Goal: Task Accomplishment & Management: Complete application form

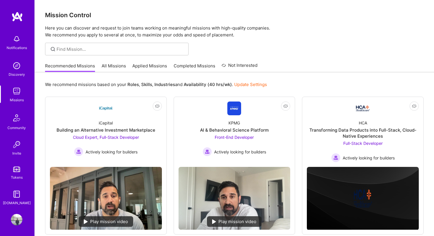
click at [116, 67] on link "All Missions" at bounding box center [114, 67] width 24 height 9
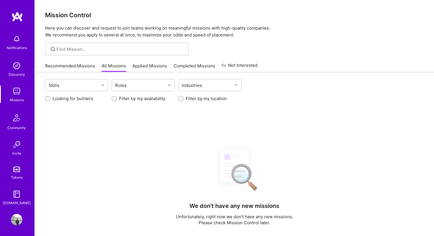
click at [153, 64] on link "Applied Missions" at bounding box center [149, 67] width 35 height 9
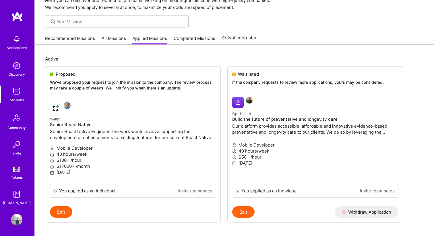
scroll to position [32, 0]
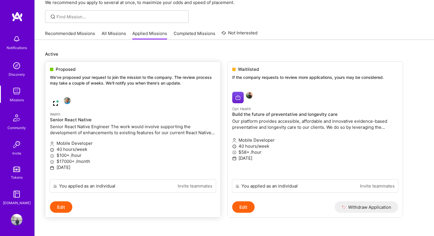
click at [107, 75] on p "We've proposed your request to join the mission to the company. The review proc…" at bounding box center [133, 80] width 166 height 11
click at [67, 66] on div "Proposed We've proposed your request to join the mission to the company. The re…" at bounding box center [132, 77] width 175 height 31
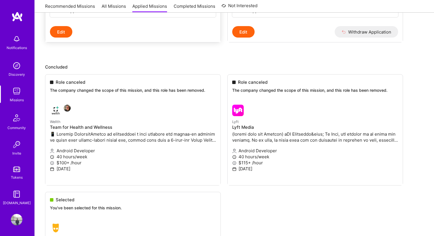
scroll to position [217, 0]
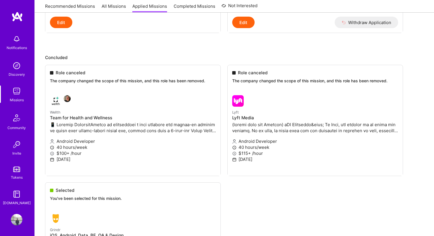
click at [16, 92] on img at bounding box center [16, 91] width 11 height 11
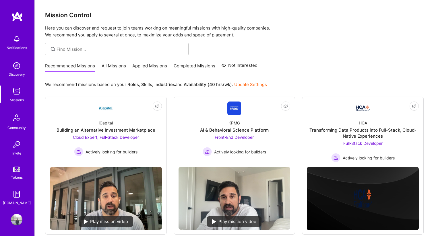
click at [120, 64] on link "All Missions" at bounding box center [114, 67] width 24 height 9
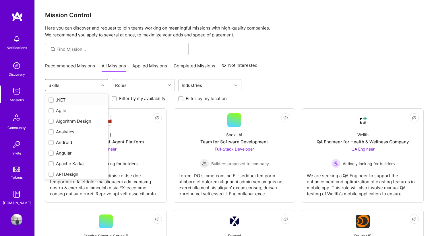
click at [99, 87] on div "Skills" at bounding box center [72, 84] width 54 height 11
click at [77, 143] on div "Android" at bounding box center [76, 142] width 56 height 6
checkbox input "true"
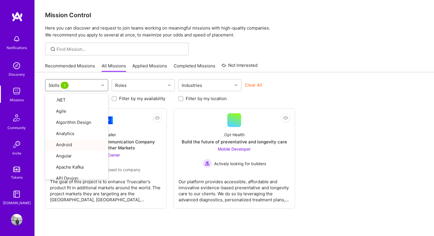
click at [194, 229] on div "option Android, selected. option Android focused, 5 of 79. 79 results available…" at bounding box center [234, 166] width 399 height 189
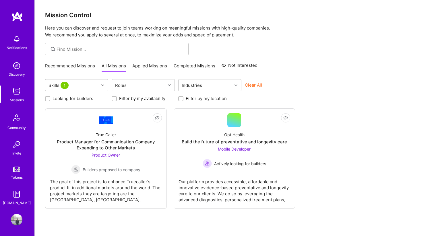
click at [96, 83] on div "Skills 1" at bounding box center [72, 84] width 54 height 11
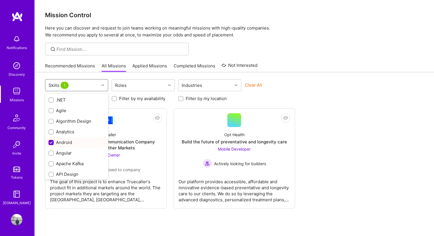
click at [72, 145] on div "Android" at bounding box center [76, 142] width 56 height 6
checkbox input "false"
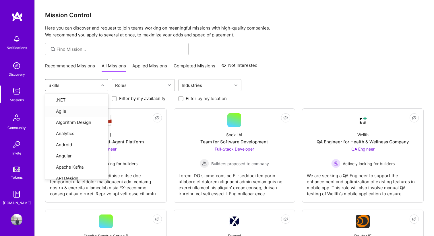
click at [129, 89] on div "Roles" at bounding box center [139, 84] width 54 height 11
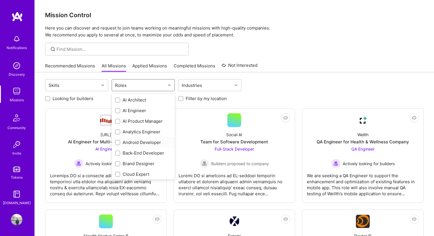
click at [126, 143] on div "Android Developer" at bounding box center [143, 142] width 56 height 6
checkbox input "true"
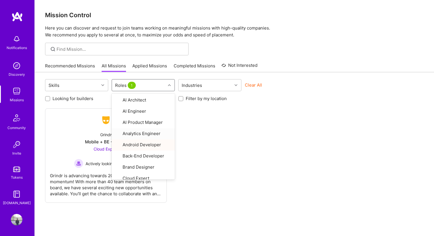
click at [207, 135] on div "Not Interested Grindr Mobile + BE + Cloud Cloud Expert Actively looking for bui…" at bounding box center [234, 155] width 378 height 94
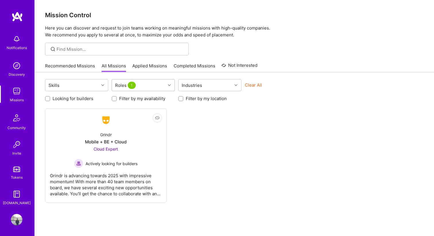
click at [148, 85] on div "Roles 1" at bounding box center [139, 84] width 54 height 11
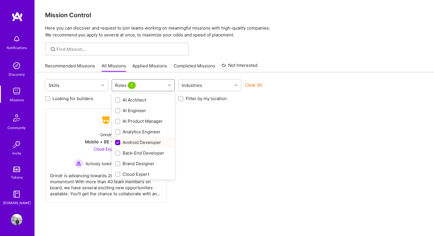
click at [141, 145] on div "Android Developer" at bounding box center [143, 142] width 56 height 6
checkbox input "false"
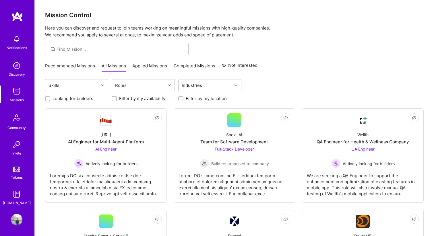
click at [17, 121] on img at bounding box center [17, 118] width 14 height 14
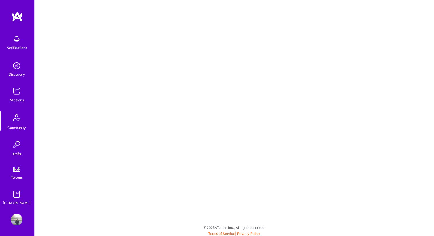
click at [18, 96] on img at bounding box center [16, 91] width 11 height 11
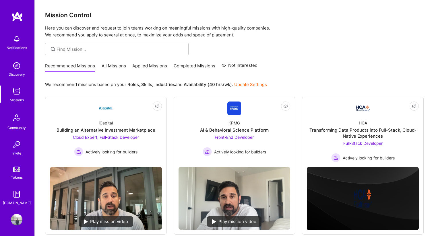
click at [116, 67] on link "All Missions" at bounding box center [114, 67] width 24 height 9
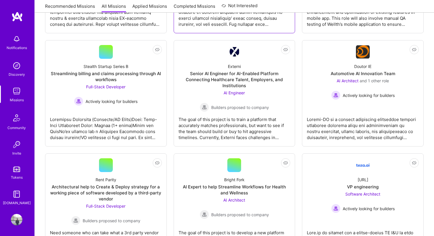
scroll to position [102, 0]
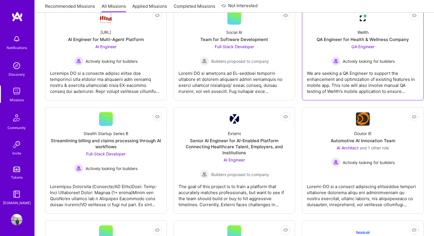
click at [343, 40] on div "QA Engineer for Health & Wellness Company" at bounding box center [362, 39] width 92 height 6
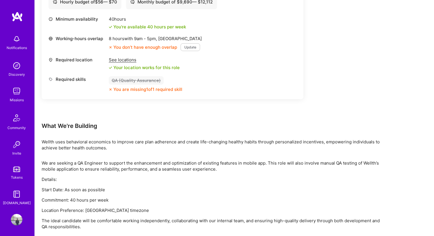
scroll to position [225, 0]
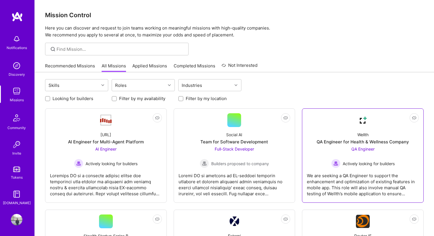
click at [358, 122] on img at bounding box center [363, 120] width 14 height 14
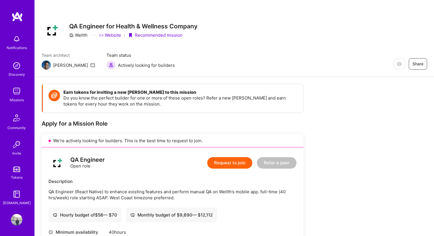
click at [118, 68] on span "Actively looking for builders" at bounding box center [146, 65] width 57 height 6
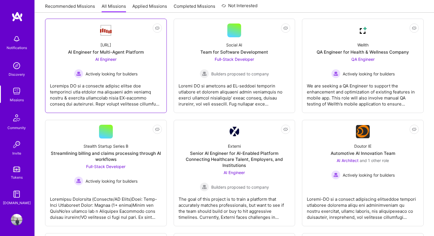
scroll to position [107, 0]
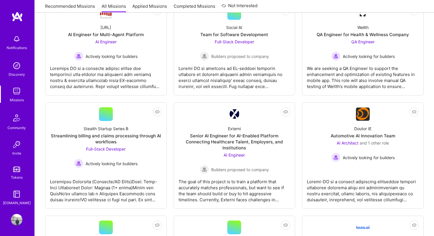
click at [12, 98] on div "Missions" at bounding box center [17, 100] width 14 height 6
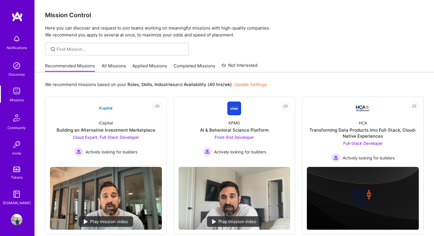
click at [148, 66] on link "Applied Missions" at bounding box center [149, 67] width 35 height 9
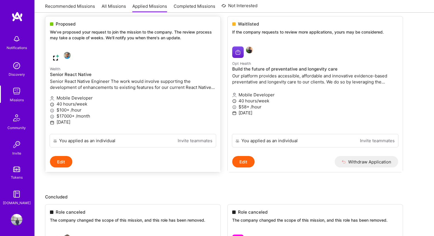
scroll to position [75, 0]
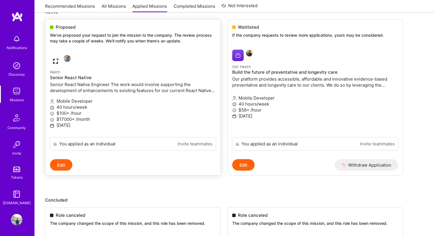
click at [79, 81] on div "Wellth Senior React Native Senior React Native Engineer The work would involve …" at bounding box center [133, 82] width 166 height 26
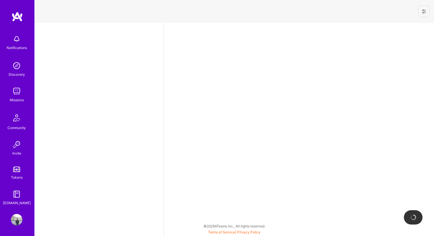
select select "US"
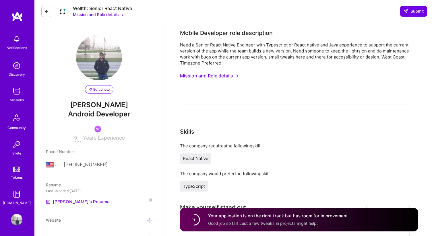
click at [117, 15] on button "Mission and Role details →" at bounding box center [98, 14] width 51 height 6
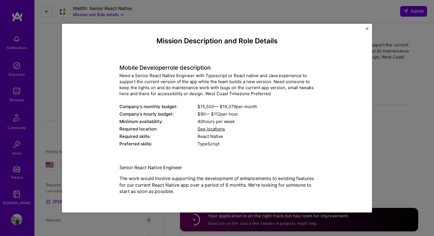
click at [167, 10] on div "Mission Description and Role Details Mobile Developer role description Need a S…" at bounding box center [217, 118] width 434 height 236
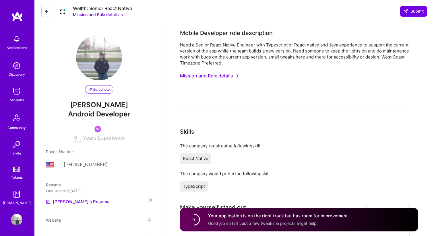
click at [60, 12] on img at bounding box center [62, 11] width 11 height 11
click at [61, 12] on img at bounding box center [62, 11] width 11 height 11
click at [206, 78] on button "Mission and Role details →" at bounding box center [209, 76] width 59 height 11
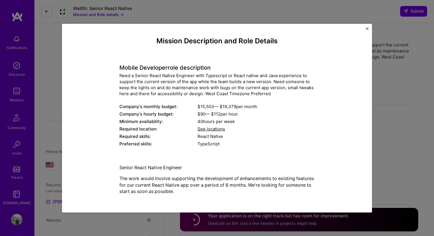
click at [206, 78] on div "Need a Senior React Native Engineer with Typescript or React native and Java ex…" at bounding box center [216, 85] width 195 height 24
click at [280, 21] on div "Mission Description and Role Details Mobile Developer role description Need a S…" at bounding box center [217, 118] width 434 height 236
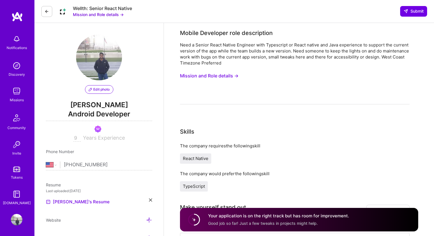
click at [49, 9] on icon at bounding box center [46, 11] width 5 height 5
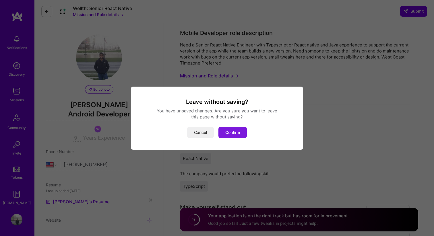
click at [232, 134] on button "Confirm" at bounding box center [232, 132] width 28 height 11
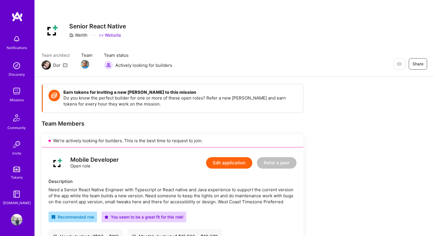
click at [56, 64] on div "Dor" at bounding box center [56, 65] width 7 height 6
click at [16, 93] on img at bounding box center [16, 91] width 11 height 11
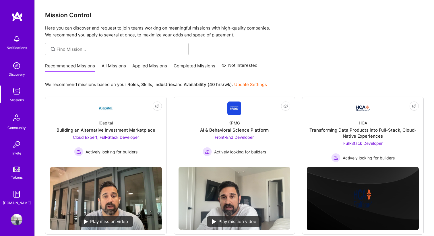
click at [16, 93] on img at bounding box center [16, 91] width 11 height 11
click at [150, 62] on div "Recommended Missions All Missions Applied Missions Completed Missions Not Inter…" at bounding box center [151, 66] width 212 height 12
click at [157, 69] on link "Applied Missions" at bounding box center [149, 67] width 35 height 9
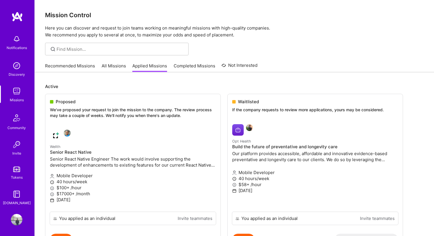
scroll to position [4, 0]
